Goal: Task Accomplishment & Management: Manage account settings

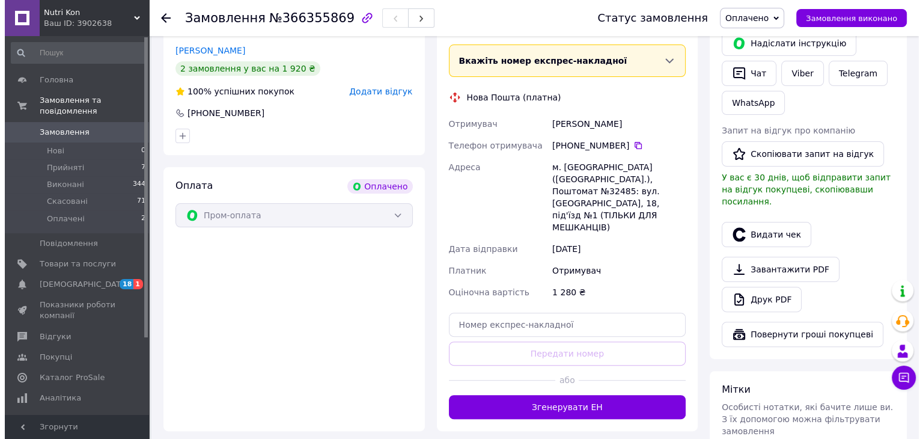
scroll to position [300, 0]
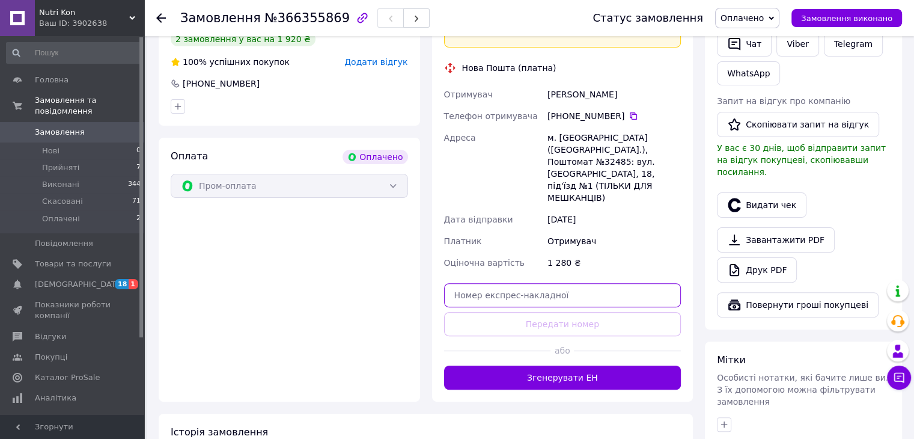
click at [567, 283] on input "text" at bounding box center [562, 295] width 237 height 24
paste input "20451269267303"
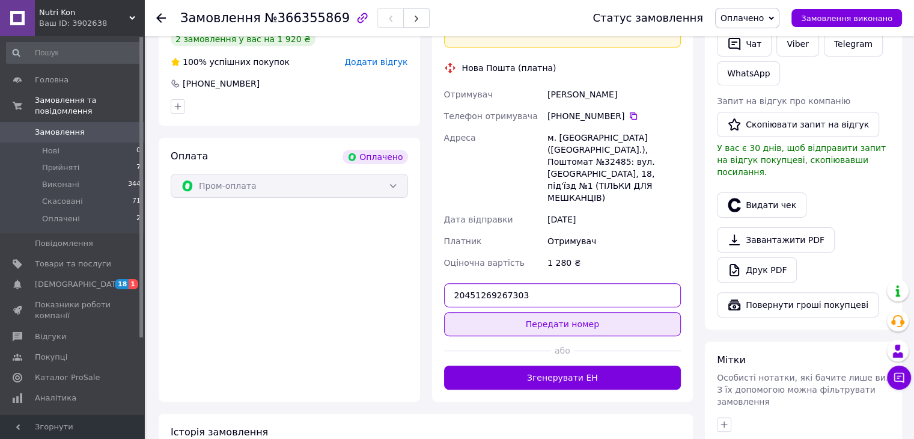
type input "20451269267303"
click at [564, 312] on button "Передати номер" at bounding box center [562, 324] width 237 height 24
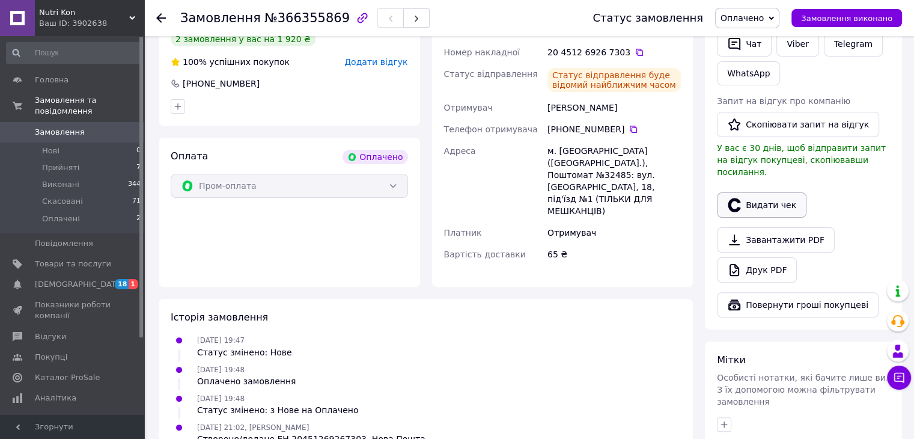
click at [760, 192] on button "Видати чек" at bounding box center [762, 204] width 90 height 25
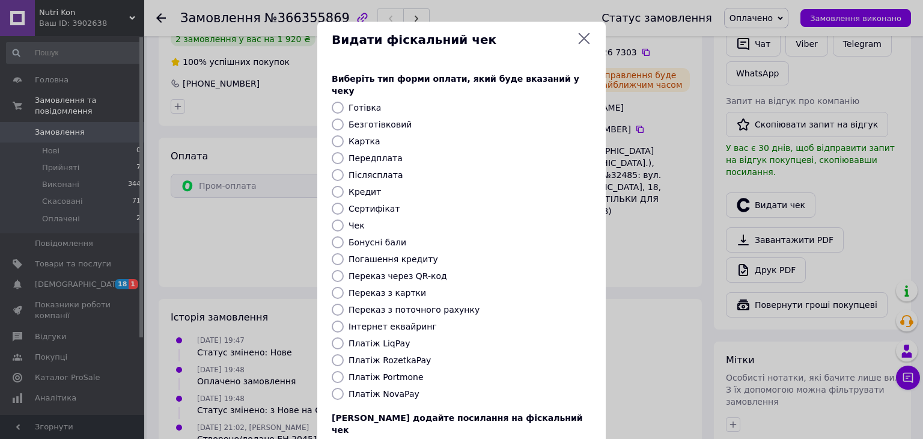
click at [382, 120] on label "Безготівковий" at bounding box center [380, 125] width 63 height 10
click at [344, 118] on input "Безготівковий" at bounding box center [338, 124] width 12 height 12
radio input "true"
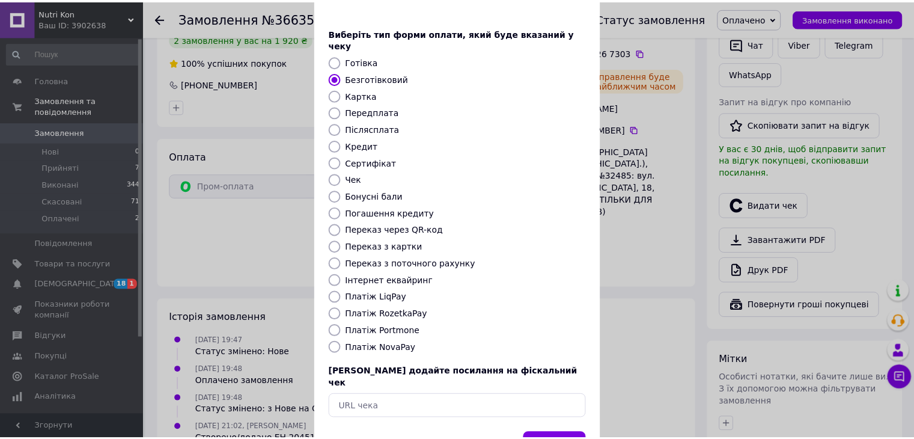
scroll to position [77, 0]
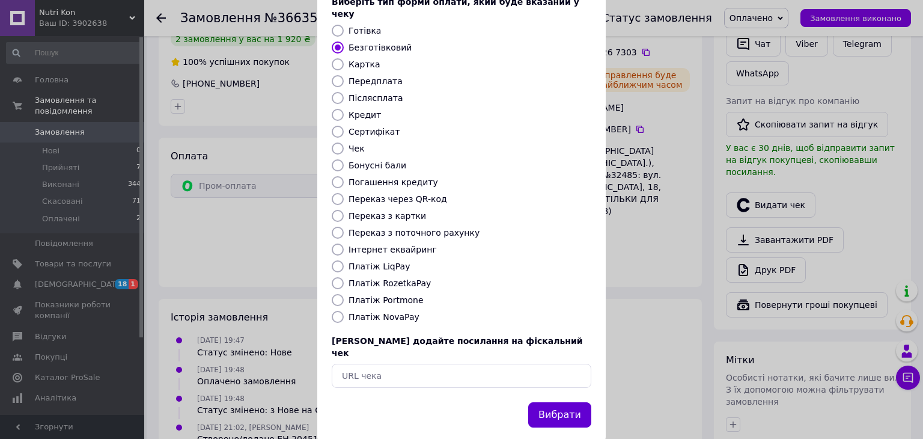
click at [559, 402] on button "Вибрати" at bounding box center [559, 415] width 63 height 26
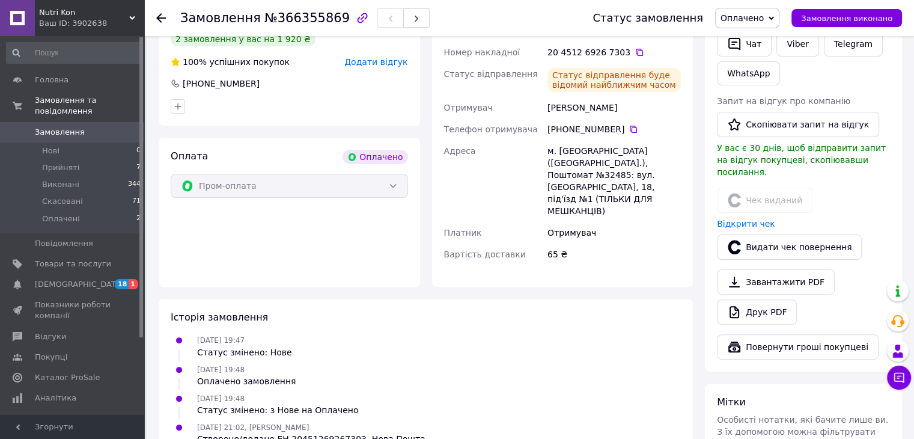
click at [162, 12] on div at bounding box center [161, 18] width 10 height 12
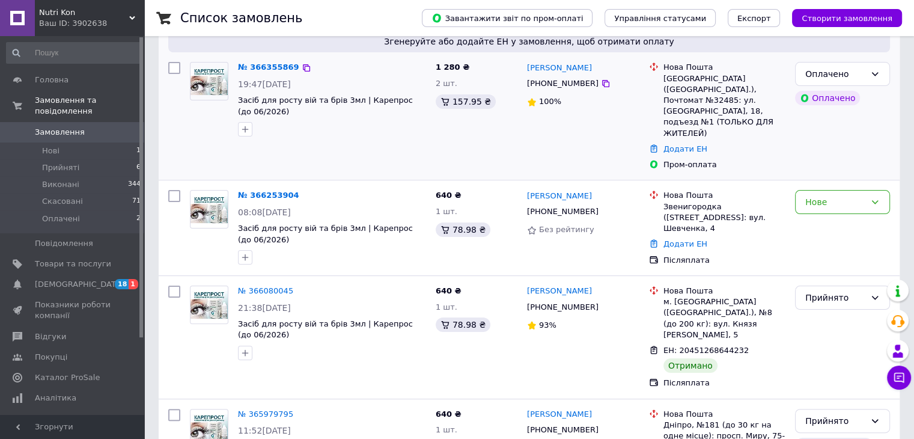
scroll to position [120, 0]
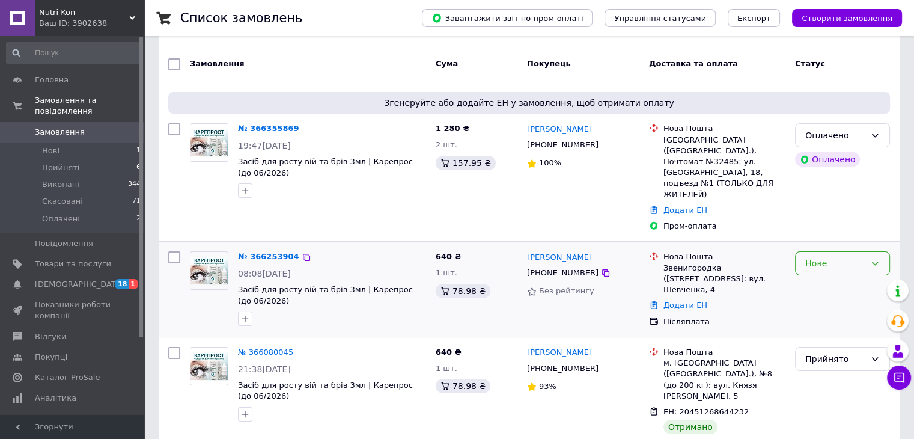
click at [837, 257] on div "Нове" at bounding box center [835, 263] width 60 height 13
click at [823, 248] on li "Прийнято" at bounding box center [843, 245] width 94 height 22
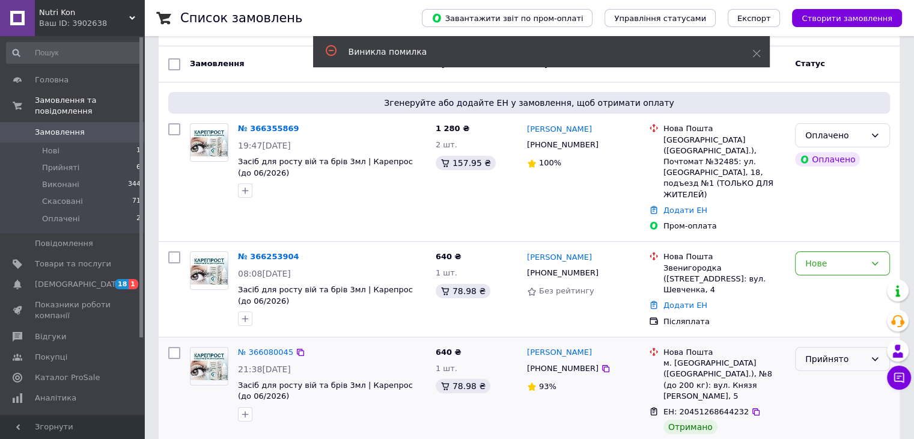
click at [841, 352] on div "Прийнято" at bounding box center [835, 358] width 60 height 13
click at [831, 344] on li "Виконано" at bounding box center [843, 339] width 94 height 22
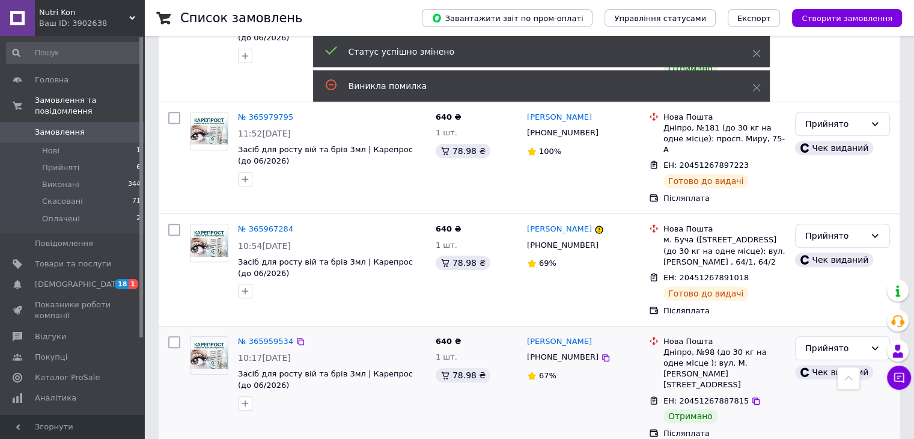
scroll to position [481, 0]
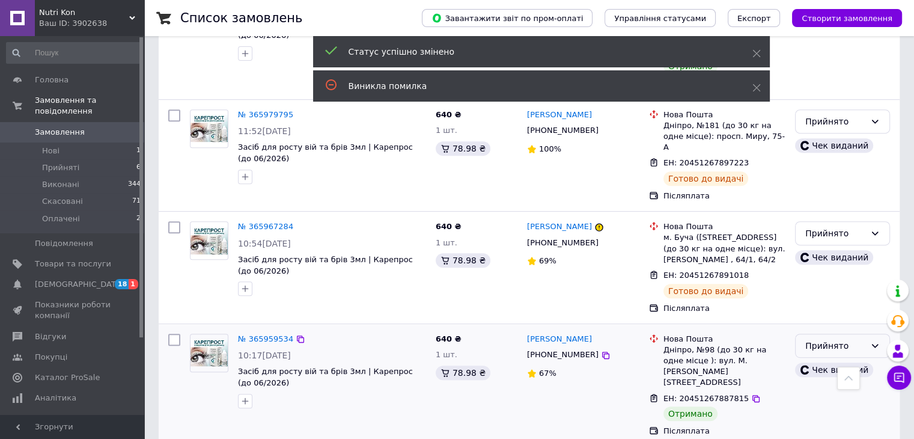
click at [819, 339] on div "Прийнято" at bounding box center [835, 345] width 60 height 13
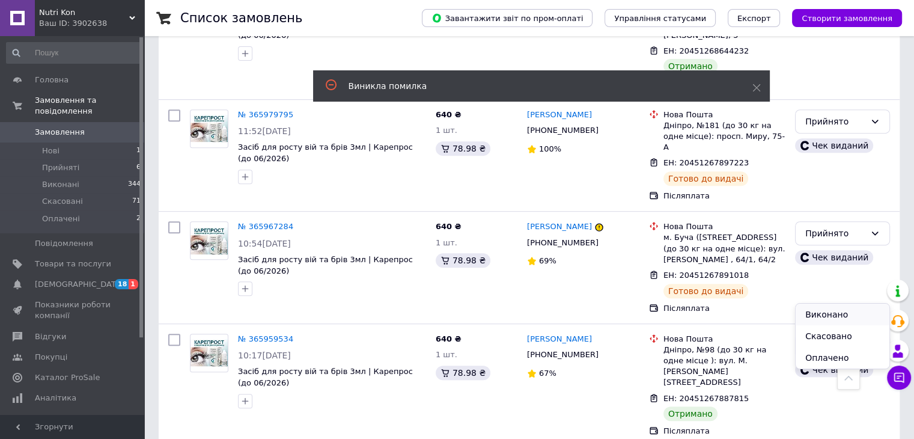
click at [824, 318] on li "Виконано" at bounding box center [843, 314] width 94 height 22
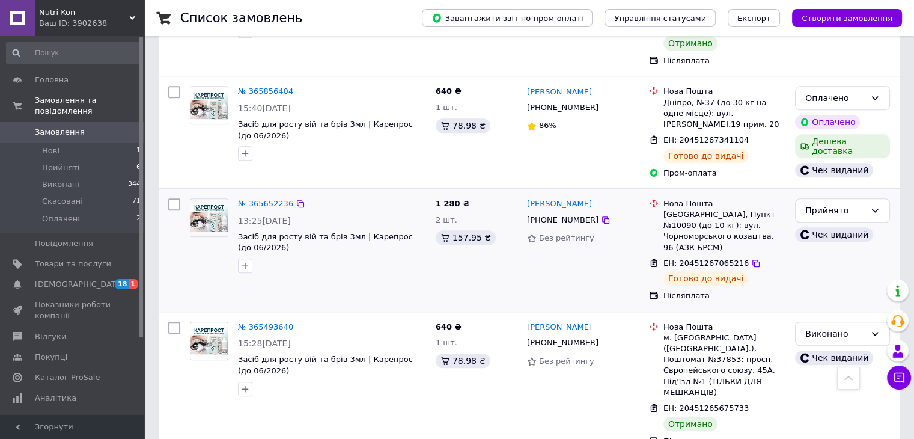
scroll to position [928, 0]
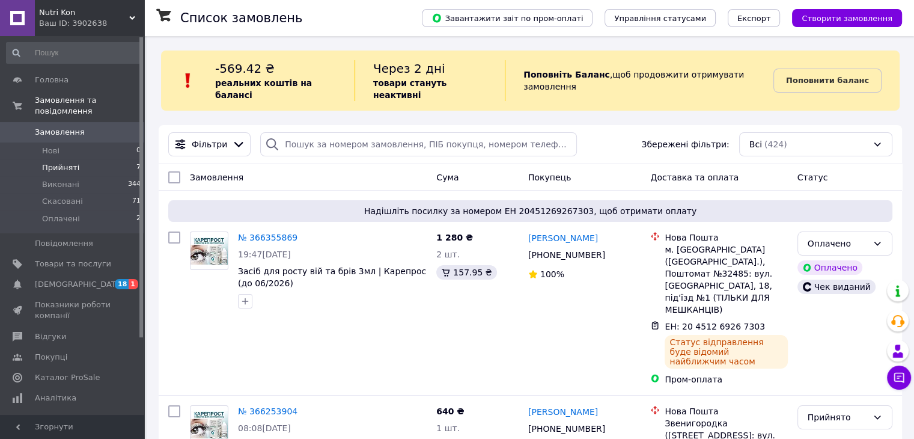
click at [51, 162] on span "Прийняті" at bounding box center [60, 167] width 37 height 11
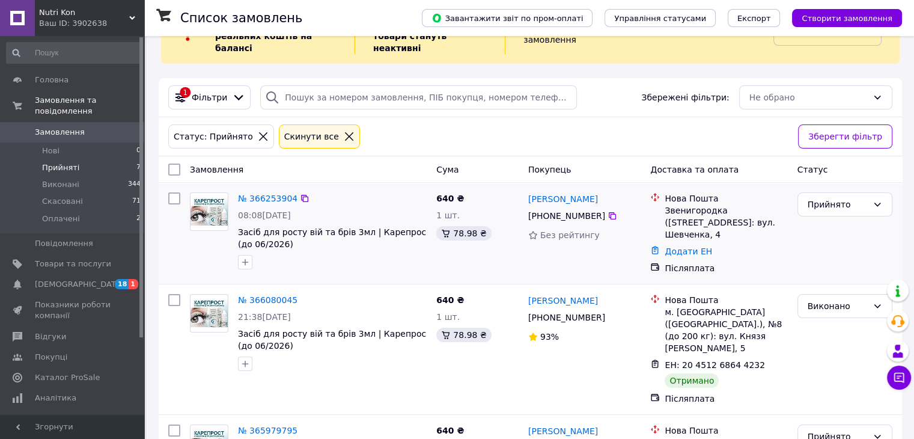
scroll to position [60, 0]
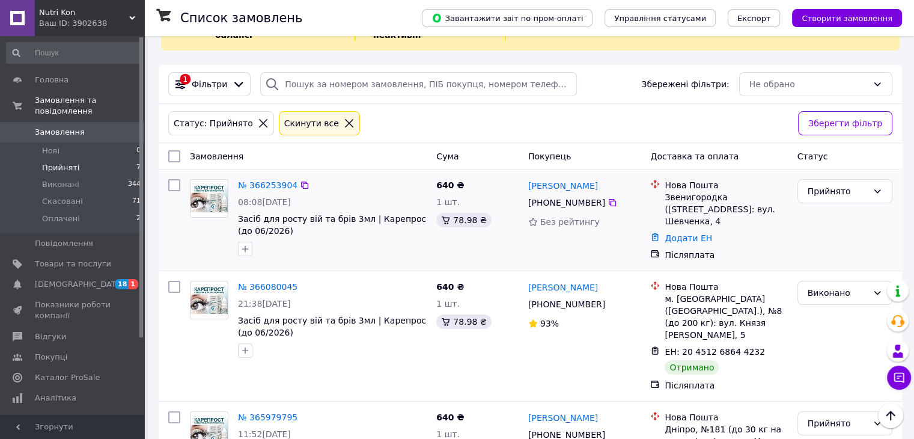
drag, startPoint x: 541, startPoint y: 188, endPoint x: 596, endPoint y: 188, distance: 54.7
click at [596, 194] on div "+380 67 801 72 17" at bounding box center [567, 202] width 82 height 17
copy div "0 67 801 72 17"
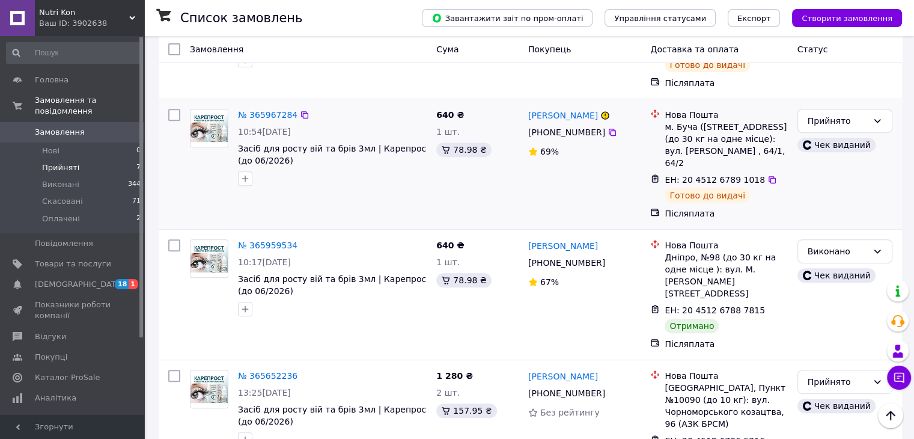
scroll to position [541, 0]
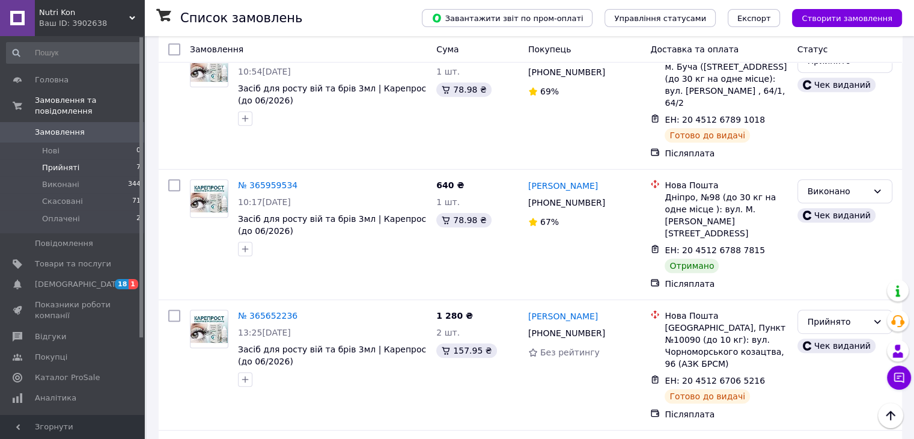
click at [52, 162] on span "Прийняті" at bounding box center [60, 167] width 37 height 11
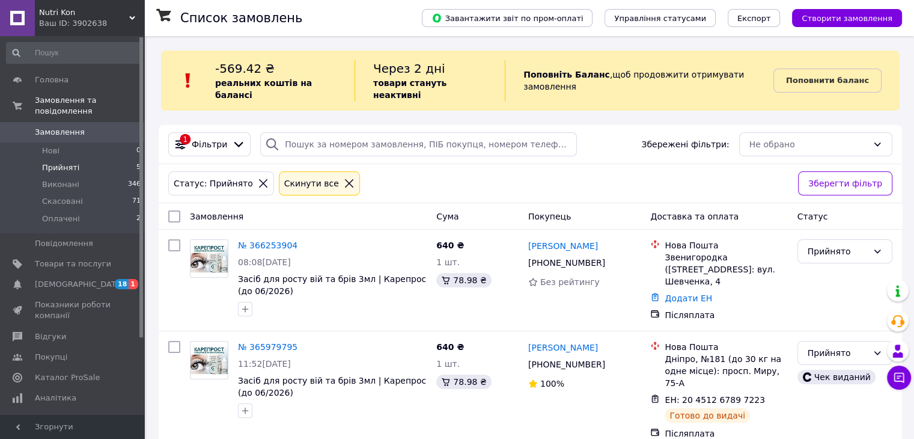
click at [65, 162] on span "Прийняті" at bounding box center [60, 167] width 37 height 11
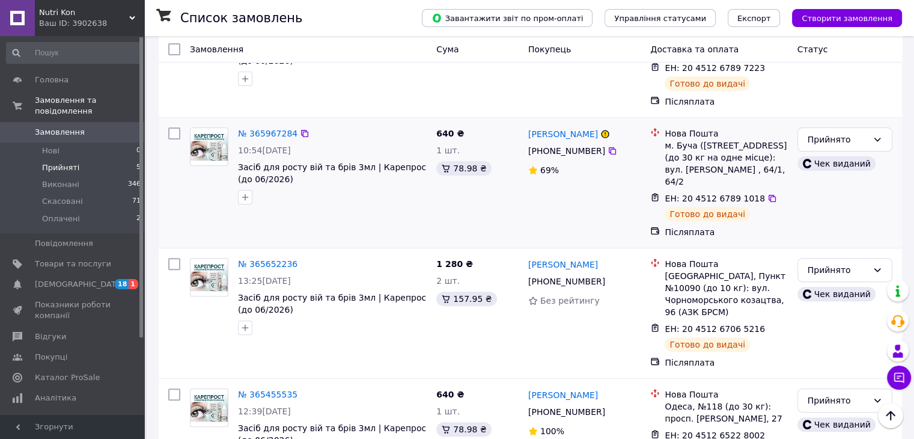
scroll to position [350, 0]
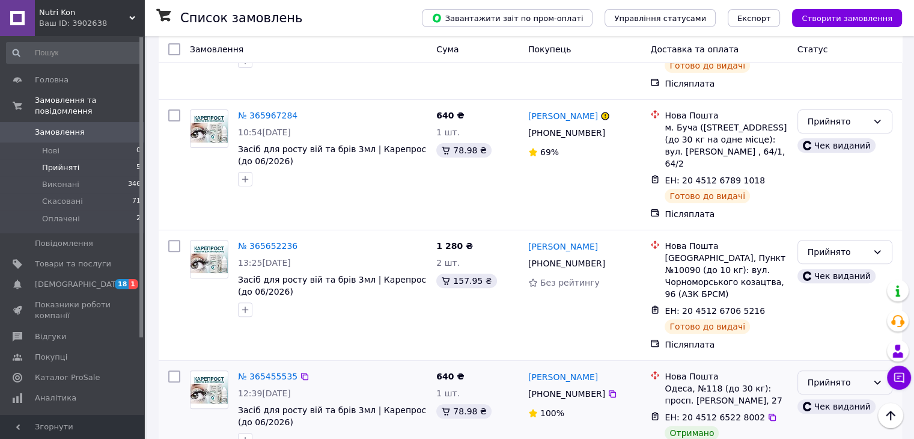
click at [815, 376] on div "Прийнято" at bounding box center [838, 382] width 60 height 13
click at [831, 367] on li "Виконано" at bounding box center [844, 368] width 94 height 22
click at [55, 213] on span "Оплачені" at bounding box center [61, 218] width 38 height 11
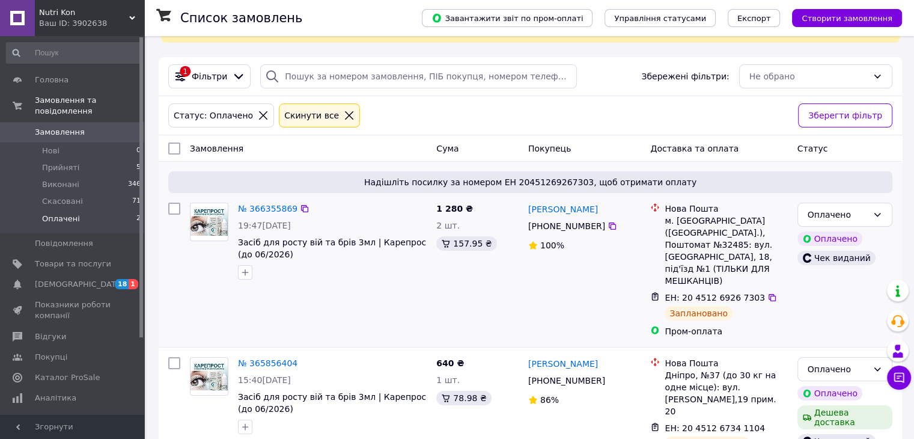
scroll to position [71, 0]
